Goal: Task Accomplishment & Management: Manage account settings

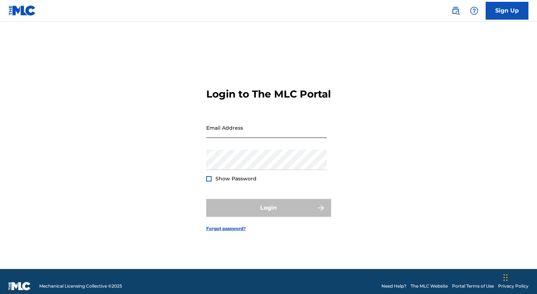
click at [238, 132] on input "Email Address" at bounding box center [266, 127] width 121 height 20
type input "[EMAIL_ADDRESS][DOMAIN_NAME]"
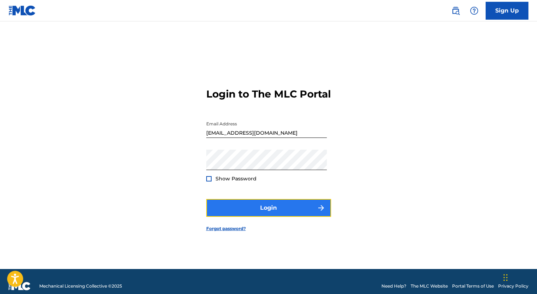
click at [275, 213] on button "Login" at bounding box center [268, 208] width 125 height 18
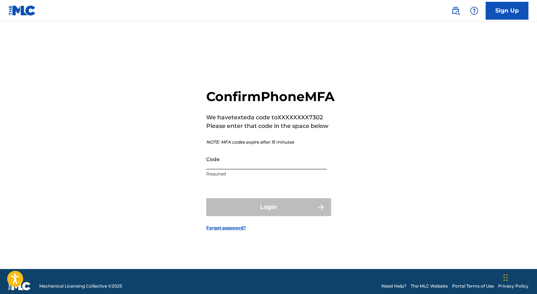
click at [245, 167] on input "Code" at bounding box center [266, 159] width 121 height 20
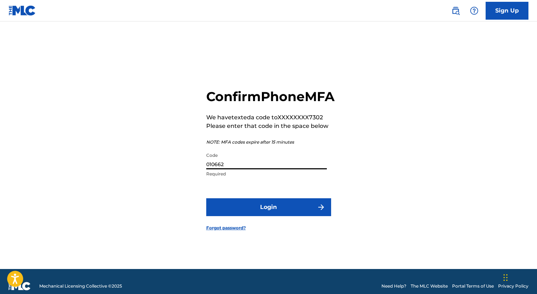
type input "010662"
click at [250, 224] on form "Confirm Phone MFA We have texted a code to XXXXXXXX7302 Please enter that code …" at bounding box center [268, 153] width 125 height 229
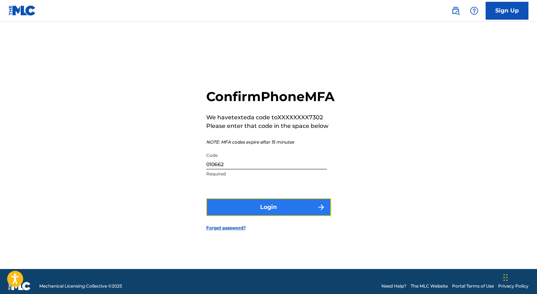
click at [287, 216] on button "Login" at bounding box center [268, 207] width 125 height 18
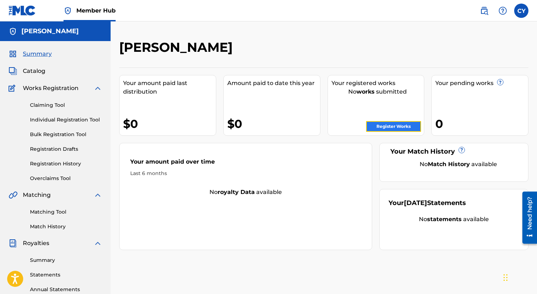
click at [399, 124] on link "Register Works" at bounding box center [393, 126] width 55 height 11
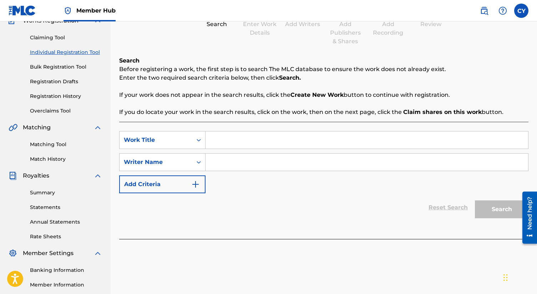
scroll to position [68, 0]
click at [228, 138] on input "Search Form" at bounding box center [366, 139] width 322 height 17
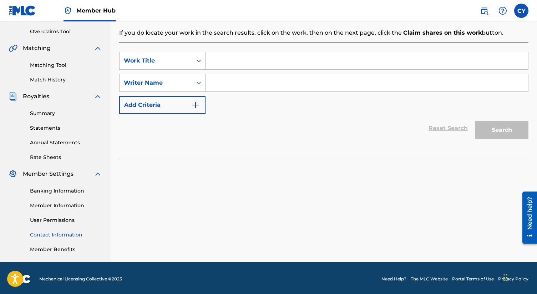
scroll to position [149, 0]
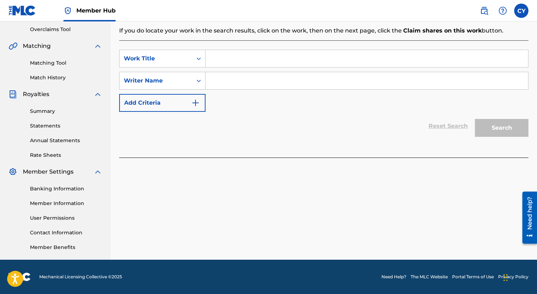
click at [531, 219] on div "Need help?" at bounding box center [530, 213] width 10 height 33
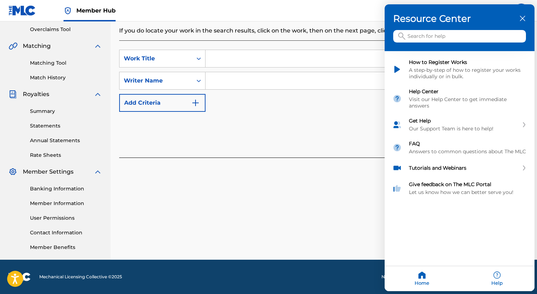
click at [433, 39] on input "Search for help" at bounding box center [459, 36] width 133 height 12
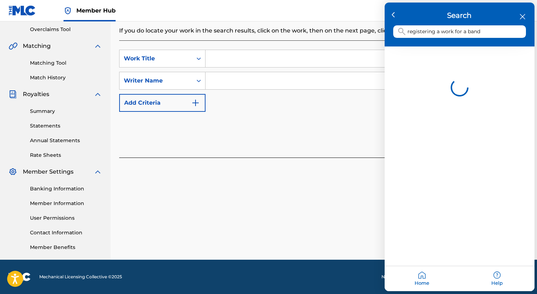
type input "registering a work for a band"
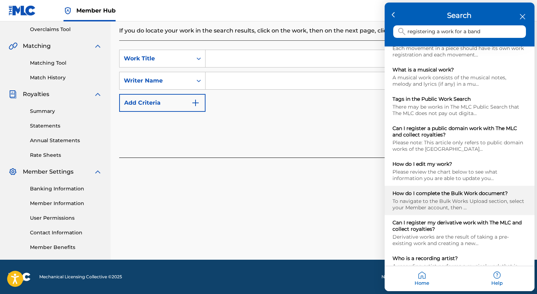
scroll to position [89, 0]
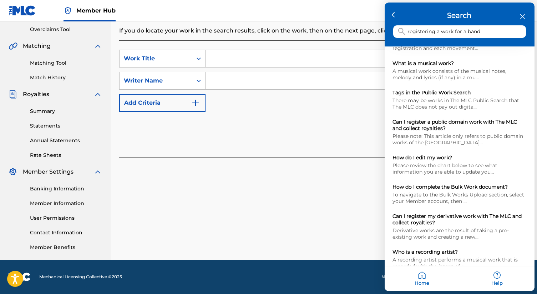
drag, startPoint x: 480, startPoint y: 35, endPoint x: 404, endPoint y: 30, distance: 76.1
click at [404, 30] on div "registering a work for a band" at bounding box center [459, 32] width 133 height 12
click at [437, 31] on input "registering a work for a band" at bounding box center [459, 32] width 133 height 12
click at [476, 31] on input "registering a work for a band" at bounding box center [459, 32] width 133 height 12
drag, startPoint x: 490, startPoint y: 31, endPoint x: 402, endPoint y: 30, distance: 88.1
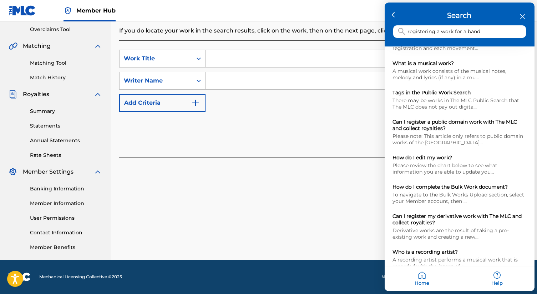
click at [402, 30] on div "registering a work for a band" at bounding box center [459, 32] width 133 height 12
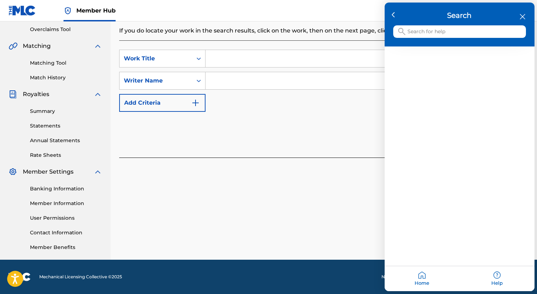
scroll to position [0, 0]
type input "register for multiple people"
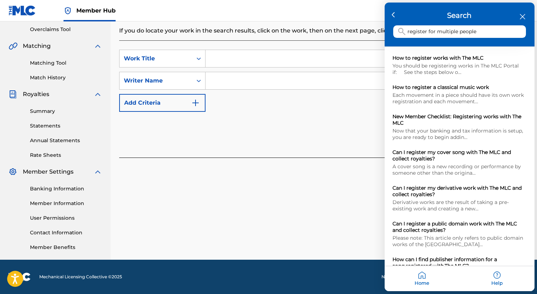
click at [424, 277] on div "Home" at bounding box center [421, 278] width 75 height 25
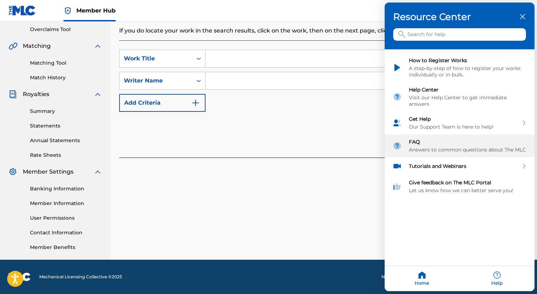
click at [475, 147] on div "Answers to common questions about The MLC" at bounding box center [468, 150] width 118 height 6
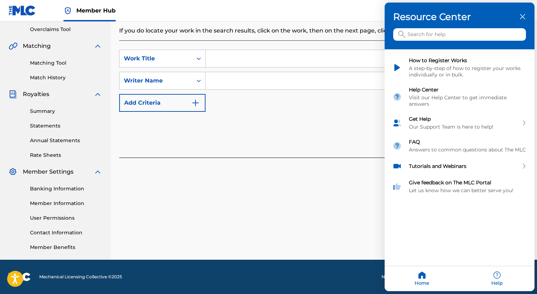
click at [520, 16] on icon "close resource center" at bounding box center [522, 16] width 5 height 5
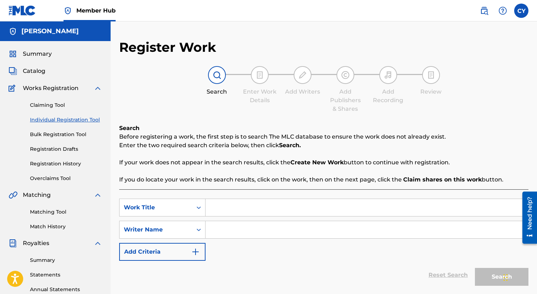
click at [343, 73] on img at bounding box center [345, 75] width 9 height 9
click at [261, 206] on input "Search Form" at bounding box center [366, 207] width 322 height 17
click at [221, 231] on input "Search Form" at bounding box center [366, 229] width 322 height 17
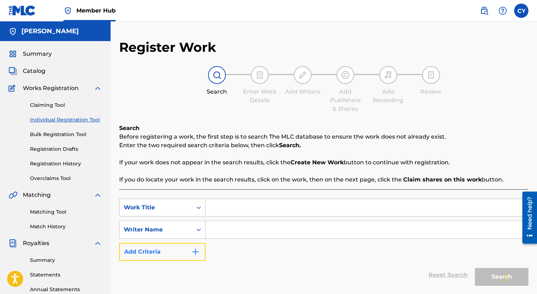
click at [195, 251] on img "Search Form" at bounding box center [195, 251] width 9 height 9
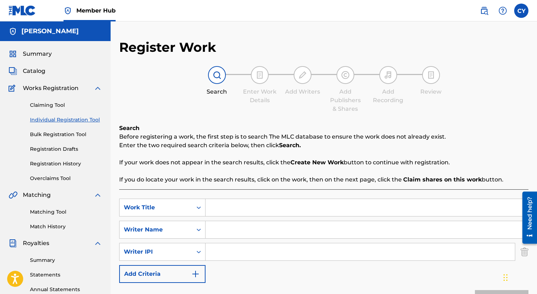
click at [256, 251] on input "Search Form" at bounding box center [359, 251] width 309 height 17
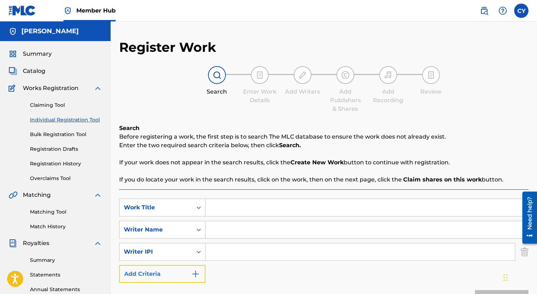
click at [195, 271] on img "Search Form" at bounding box center [195, 273] width 9 height 9
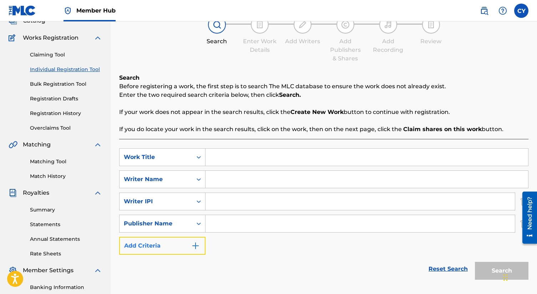
scroll to position [69, 0]
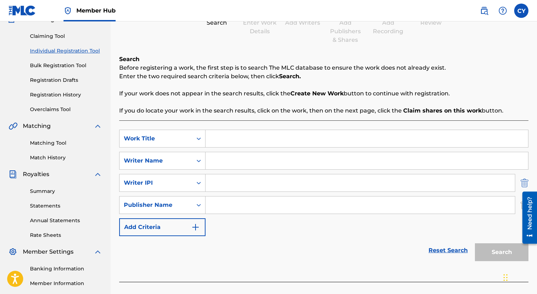
click at [526, 181] on img "Search Form" at bounding box center [524, 183] width 8 height 18
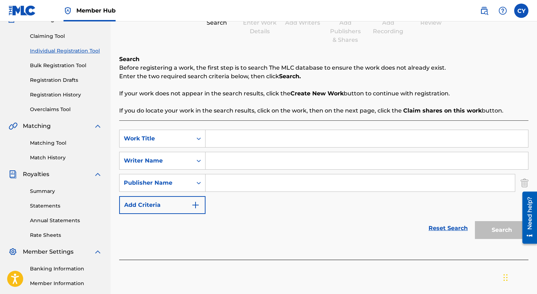
click at [526, 181] on img "Search Form" at bounding box center [524, 183] width 8 height 18
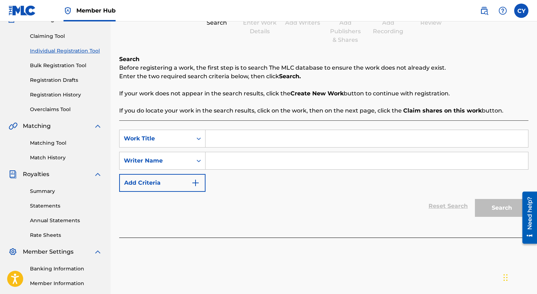
click at [230, 142] on input "Search Form" at bounding box center [366, 138] width 322 height 17
type input "Cranberry Chaser"
click at [249, 162] on input "Search Form" at bounding box center [366, 160] width 322 height 17
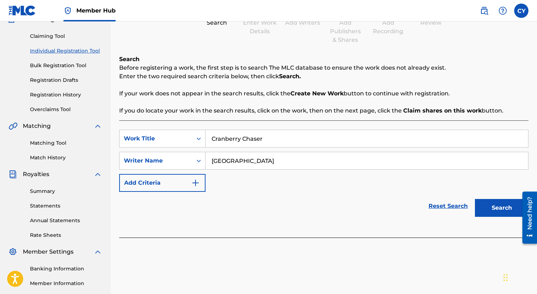
type input "[GEOGRAPHIC_DATA]"
click at [475, 199] on button "Search" at bounding box center [501, 208] width 53 height 18
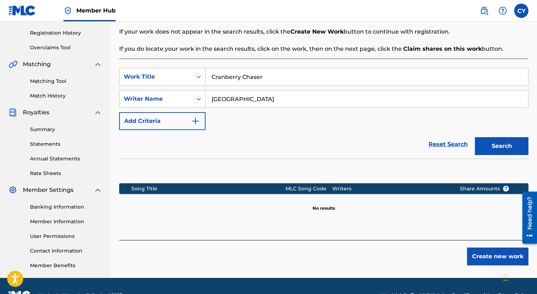
scroll to position [147, 0]
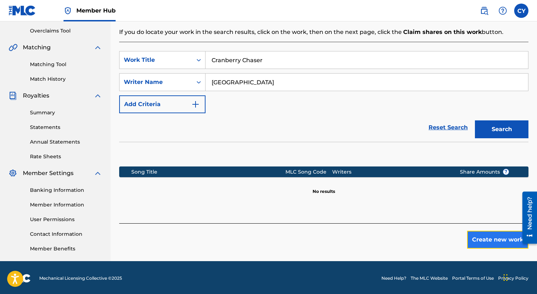
click at [478, 238] on button "Create new work" at bounding box center [497, 239] width 61 height 18
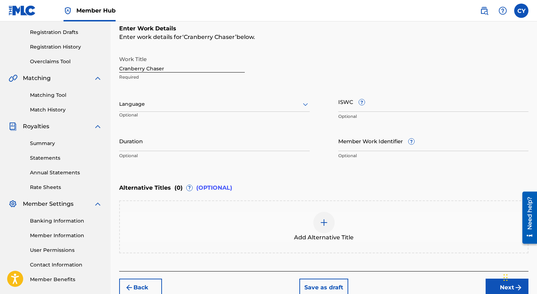
scroll to position [118, 0]
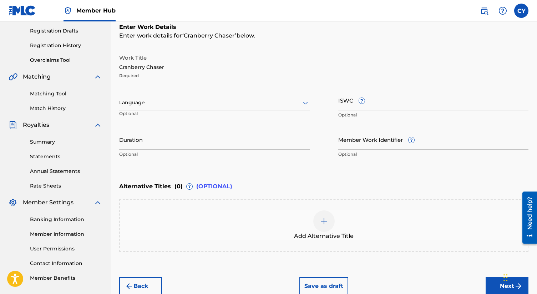
click at [305, 104] on icon at bounding box center [305, 102] width 9 height 9
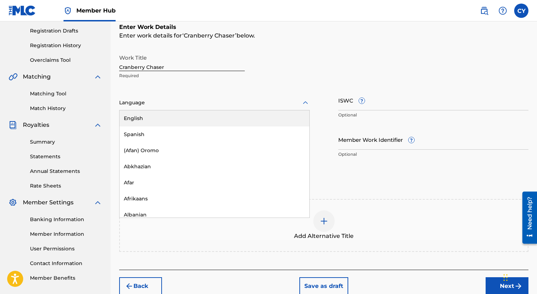
click at [265, 113] on div "English" at bounding box center [214, 118] width 190 height 16
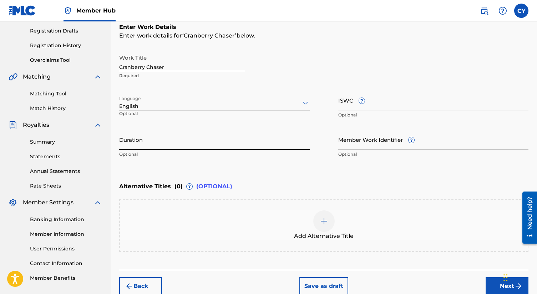
click at [225, 135] on input "Duration" at bounding box center [214, 139] width 190 height 20
click at [346, 182] on div "Alternative Titles ( 0 ) ? (OPTIONAL)" at bounding box center [323, 186] width 409 height 16
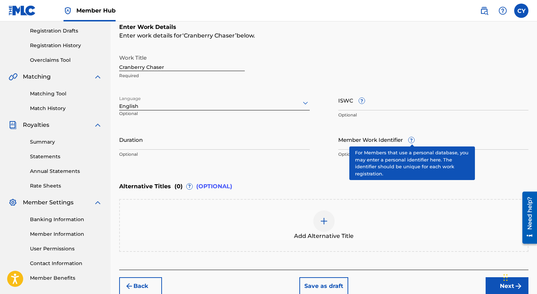
click at [412, 141] on span "?" at bounding box center [411, 140] width 6 height 6
click at [412, 141] on input "Member Work Identifier ?" at bounding box center [433, 139] width 190 height 20
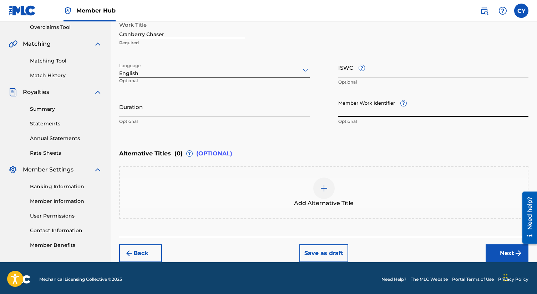
scroll to position [153, 0]
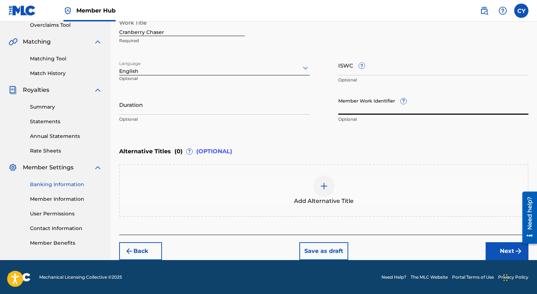
click at [63, 182] on link "Banking Information" at bounding box center [66, 183] width 72 height 7
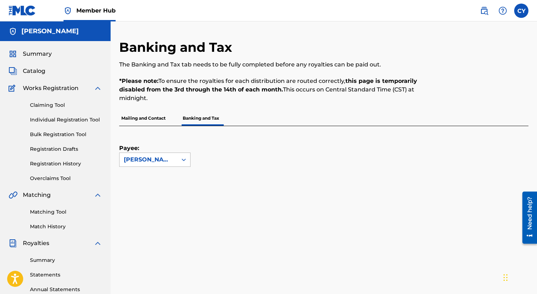
click at [180, 161] on div at bounding box center [183, 159] width 13 height 13
click at [158, 118] on p "Mailing and Contact" at bounding box center [143, 118] width 49 height 15
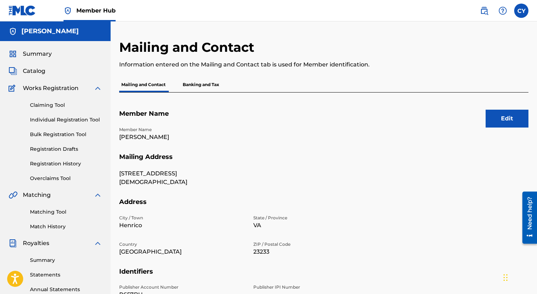
click at [192, 92] on p "Banking and Tax" at bounding box center [200, 84] width 41 height 15
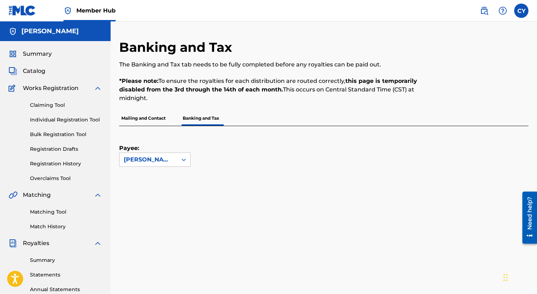
click at [154, 117] on p "Mailing and Contact" at bounding box center [143, 118] width 49 height 15
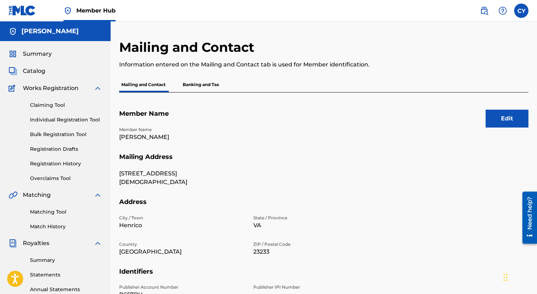
click at [189, 85] on p "Banking and Tax" at bounding box center [200, 84] width 41 height 15
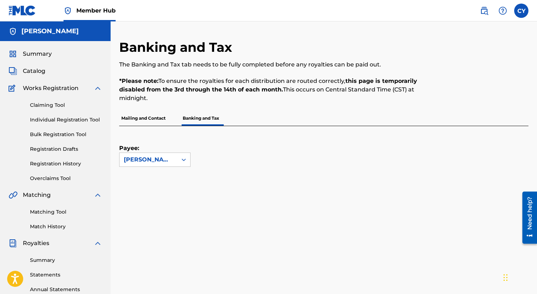
click at [138, 116] on p "Mailing and Contact" at bounding box center [143, 118] width 49 height 15
